Goal: Check status: Check status

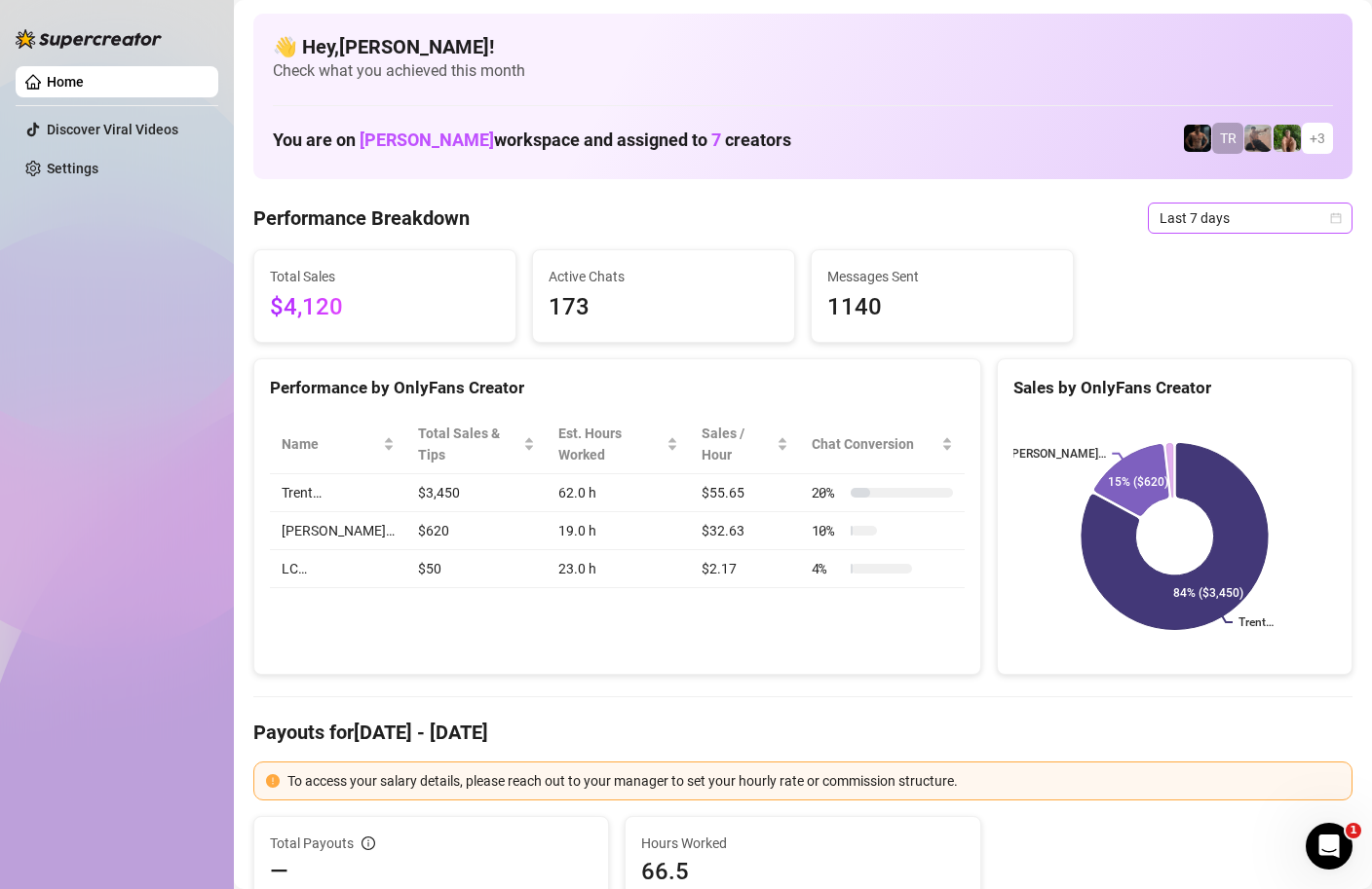
click at [1279, 226] on span "Last 7 days" at bounding box center [1251, 218] width 181 height 29
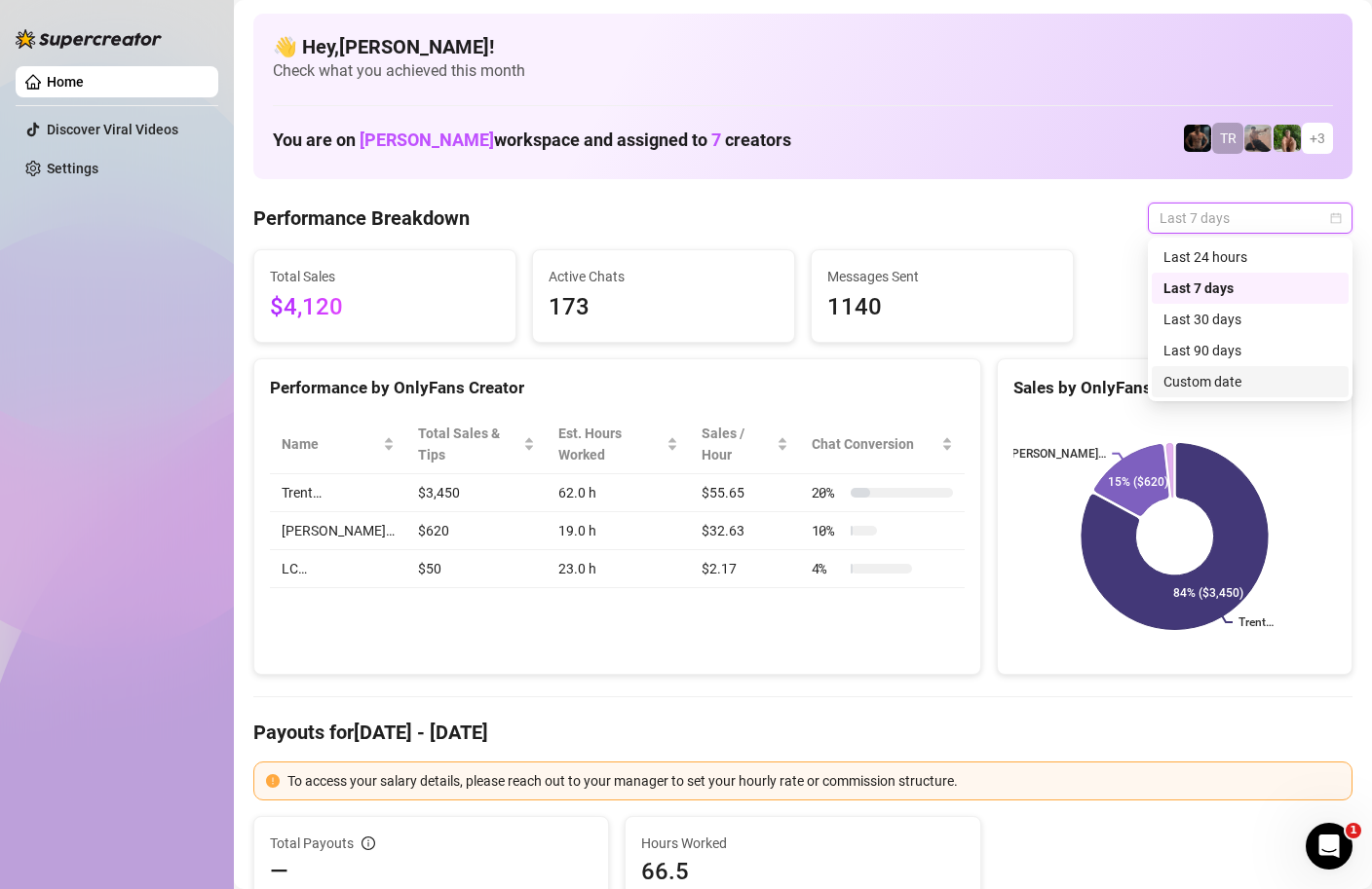
click at [1213, 390] on div "Custom date" at bounding box center [1251, 382] width 173 height 22
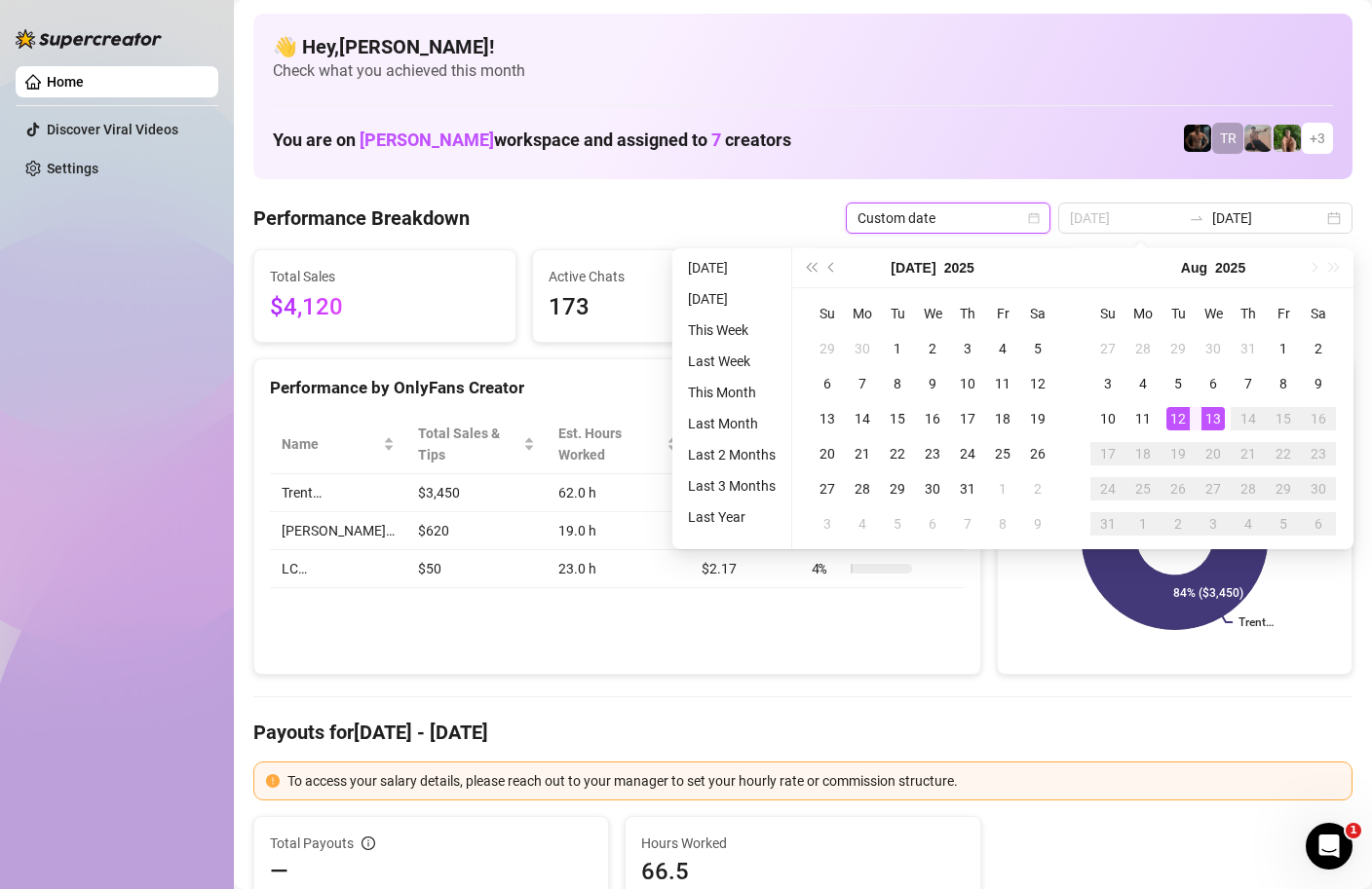
type input "[DATE]"
click at [1219, 418] on div "13" at bounding box center [1214, 420] width 24 height 24
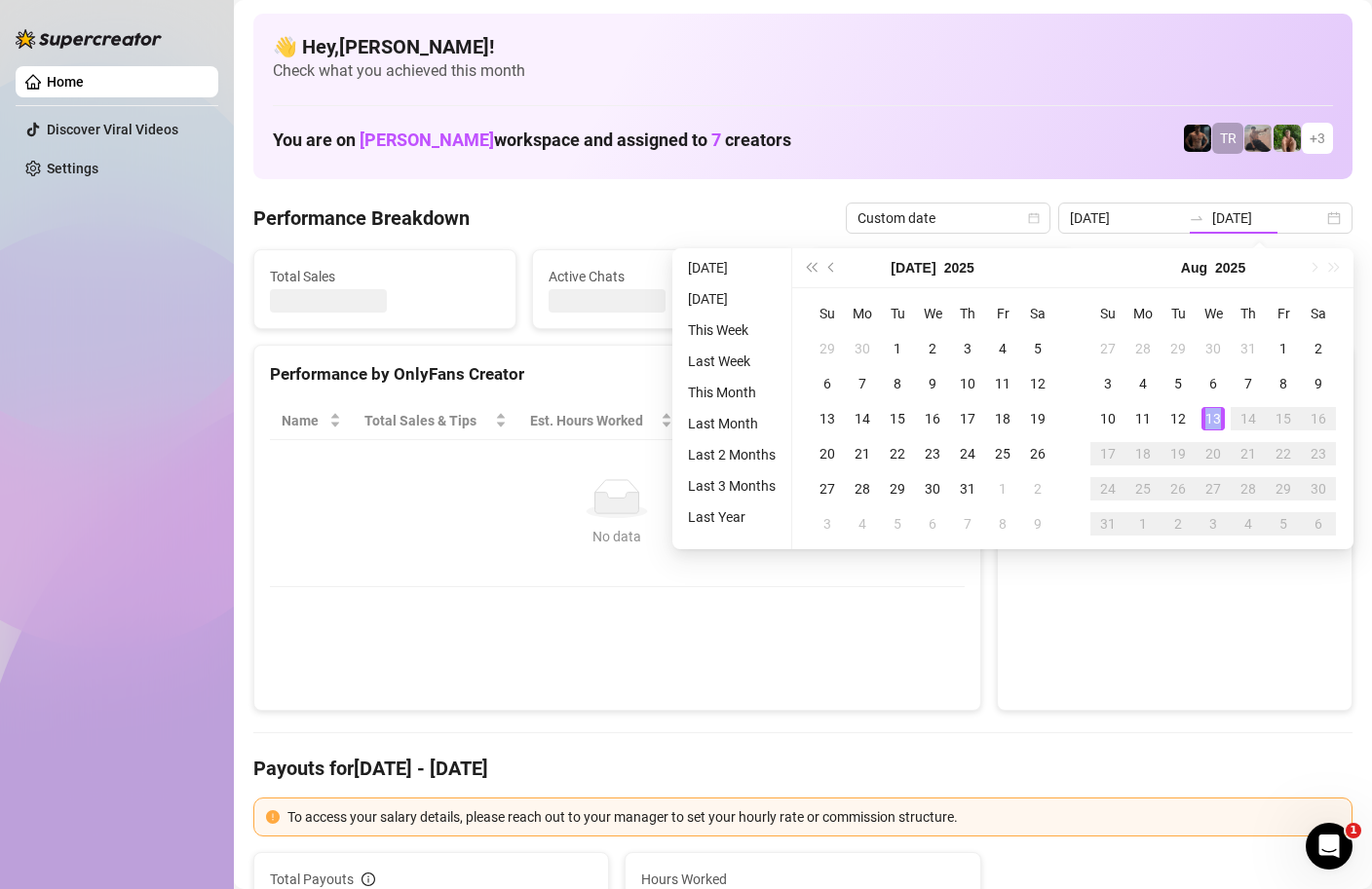
type input "[DATE]"
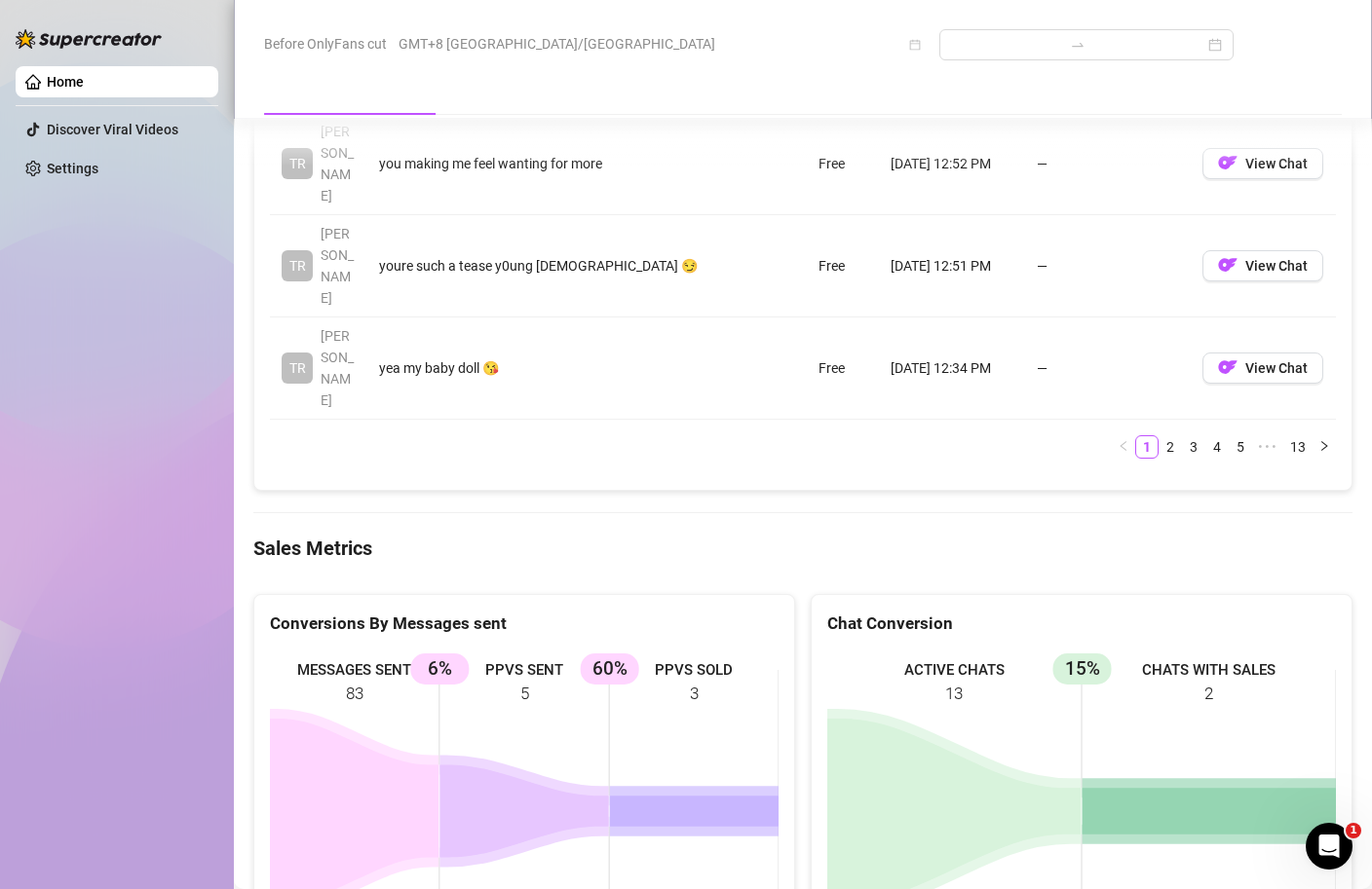
scroll to position [2980, 0]
